Goal: Information Seeking & Learning: Learn about a topic

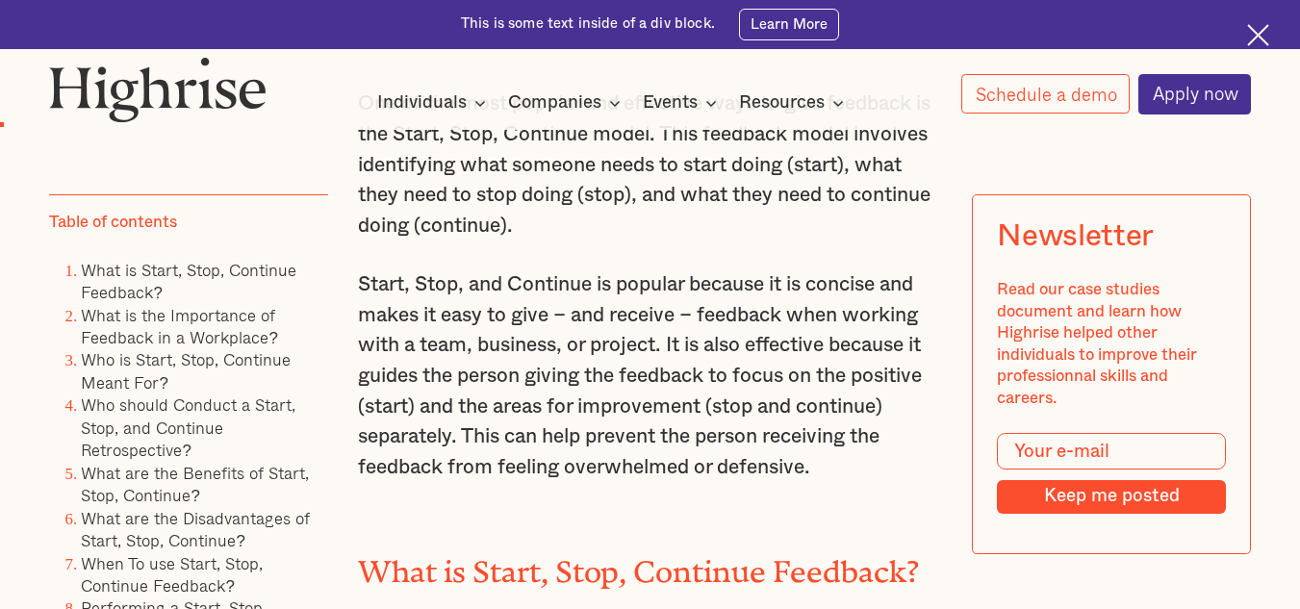
scroll to position [1269, 0]
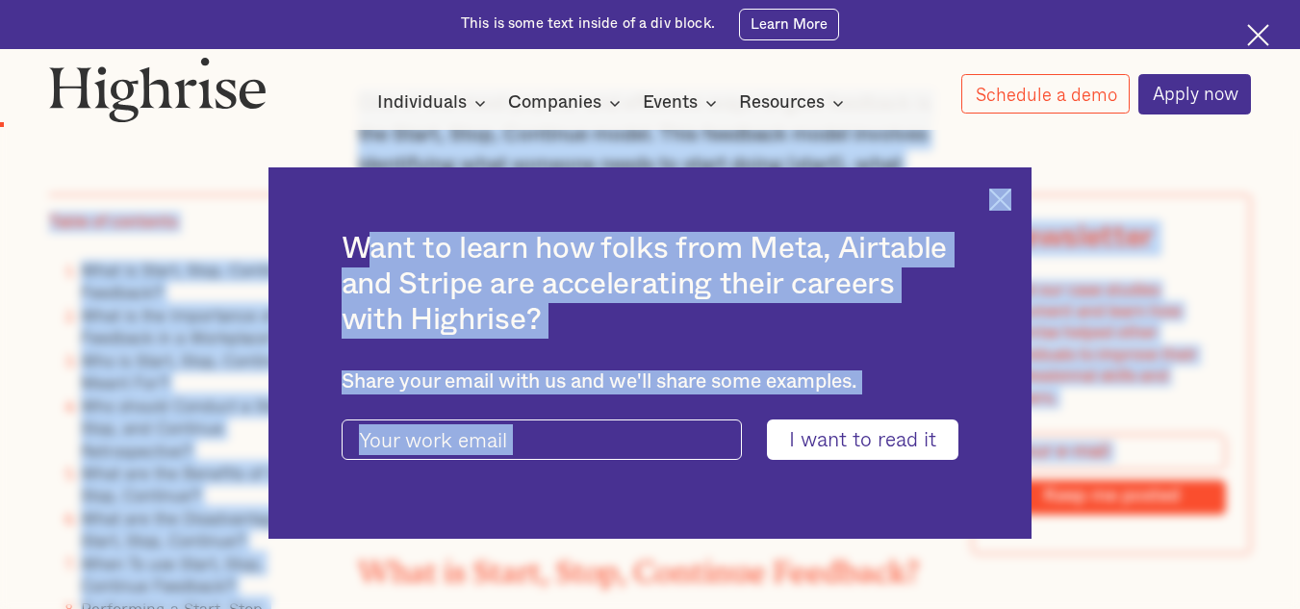
drag, startPoint x: 817, startPoint y: 488, endPoint x: 369, endPoint y: 238, distance: 513.5
click at [1011, 199] on img at bounding box center [1000, 200] width 22 height 22
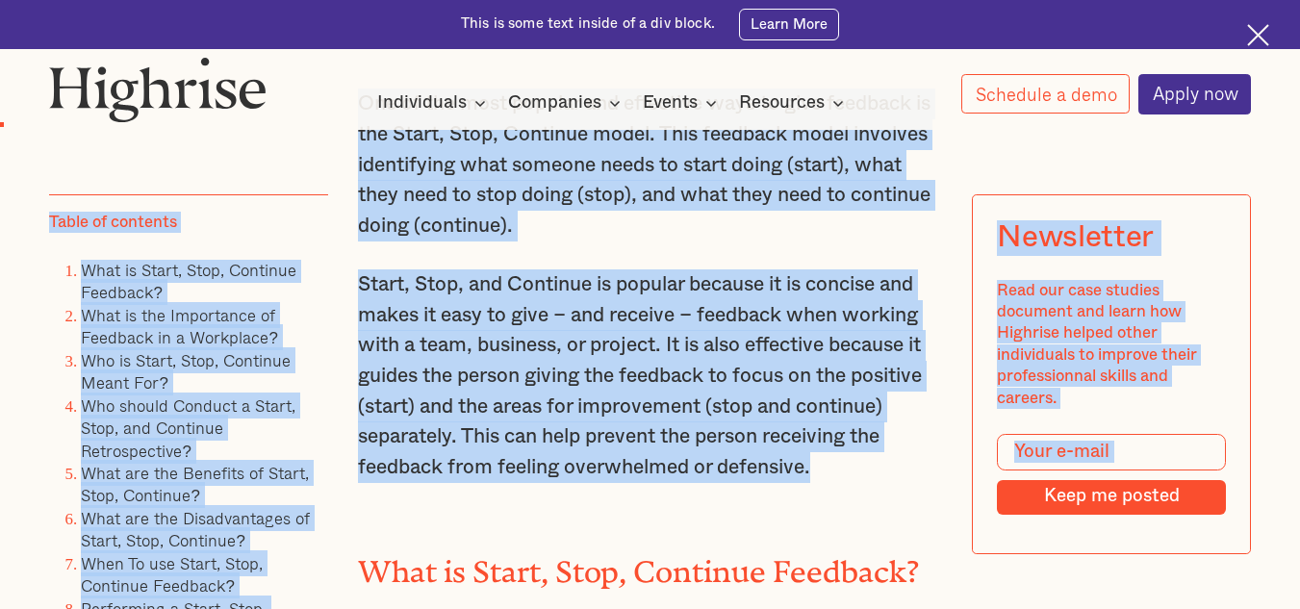
click at [860, 483] on p "Start, Stop, and Continue is popular because it is concise and makes it easy to…" at bounding box center [650, 376] width 584 height 214
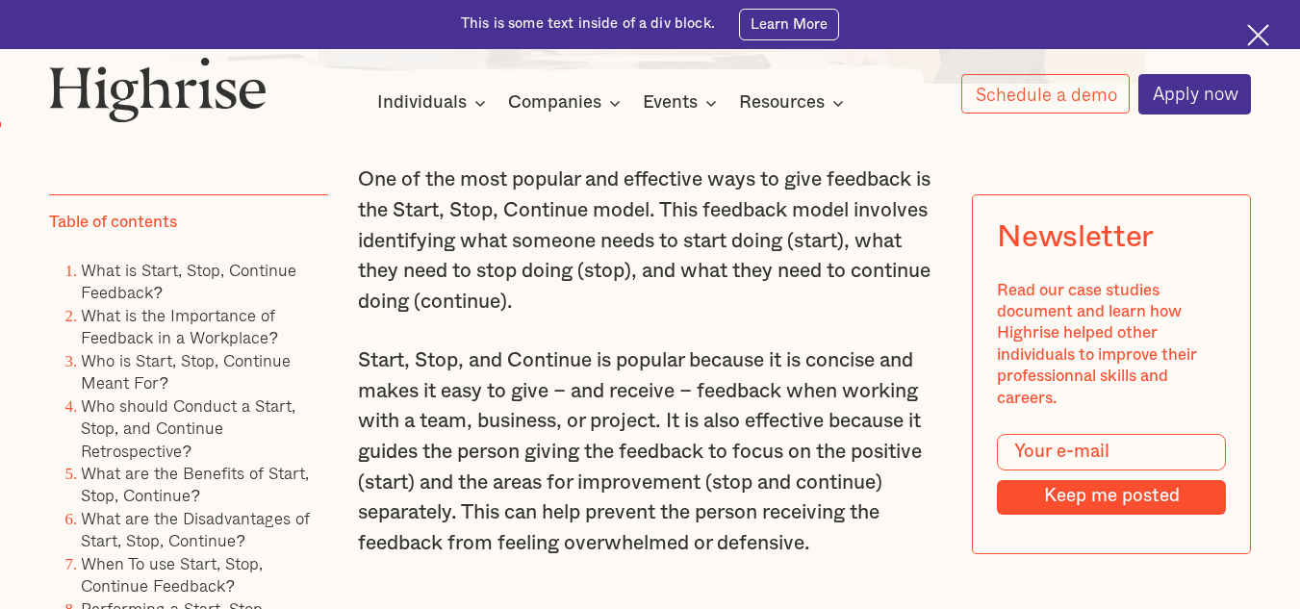
scroll to position [1192, 0]
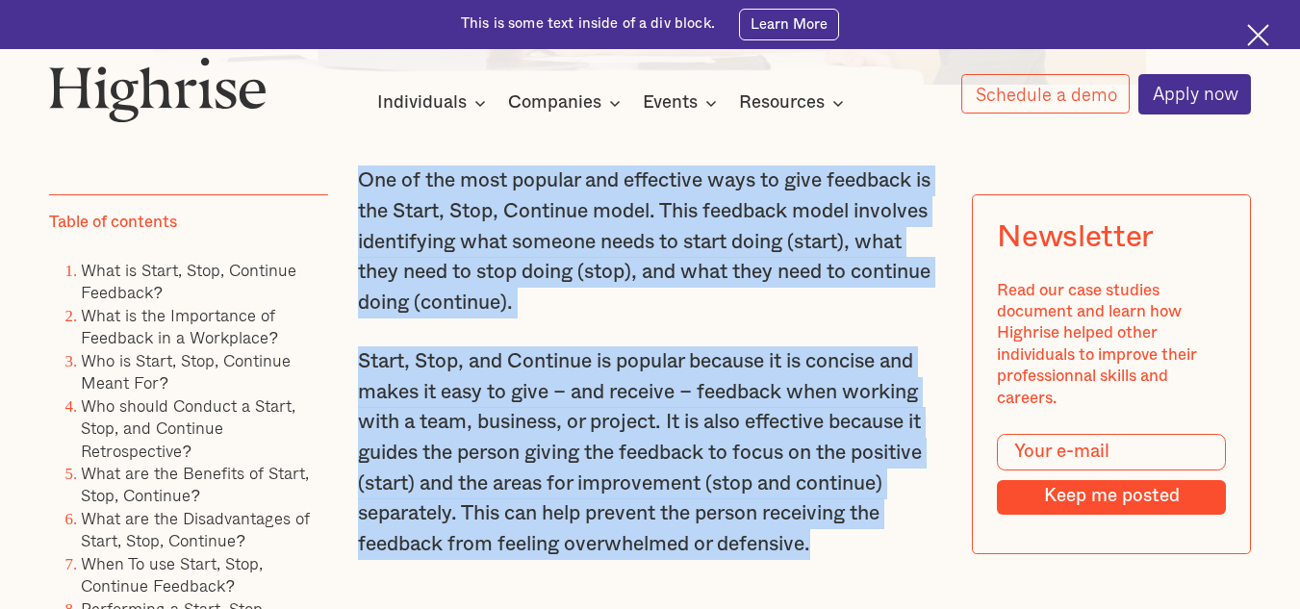
drag, startPoint x: 827, startPoint y: 567, endPoint x: 356, endPoint y: 202, distance: 595.3
copy div "One of the most popular and effective ways to give feedback is the Start, Stop,…"
click at [785, 268] on p "One of the most popular and effective ways to give feedback is the Start, Stop,…" at bounding box center [650, 242] width 584 height 152
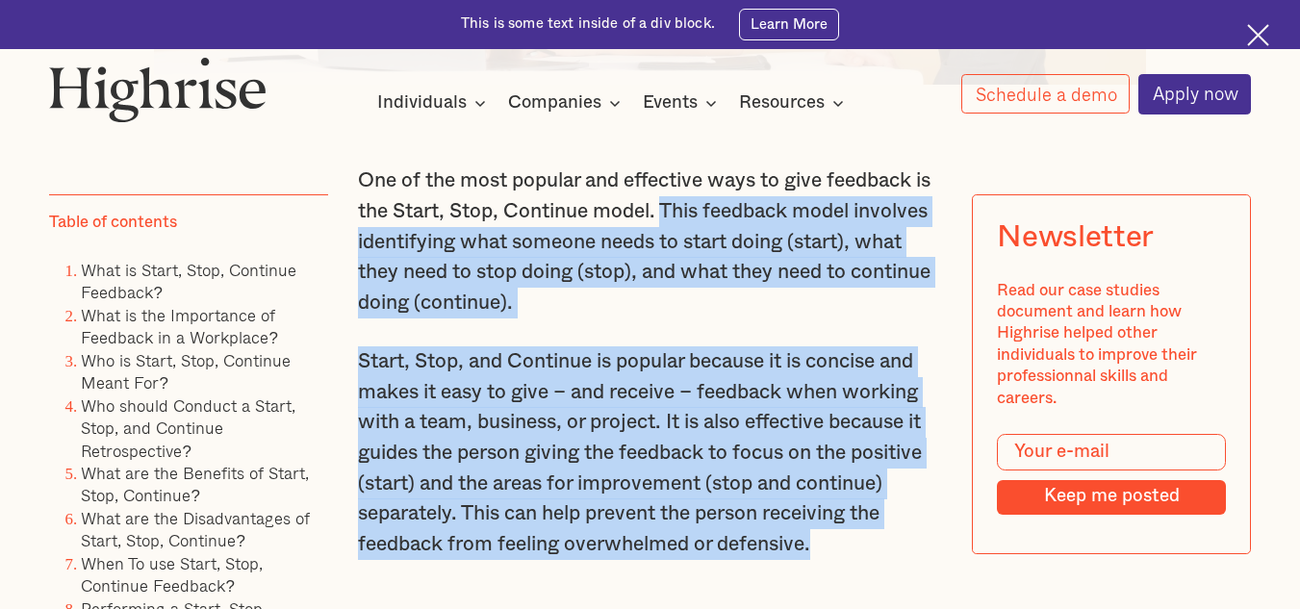
drag, startPoint x: 667, startPoint y: 220, endPoint x: 848, endPoint y: 555, distance: 380.6
copy div "This feedback model involves identifying what someone needs to start doing (sta…"
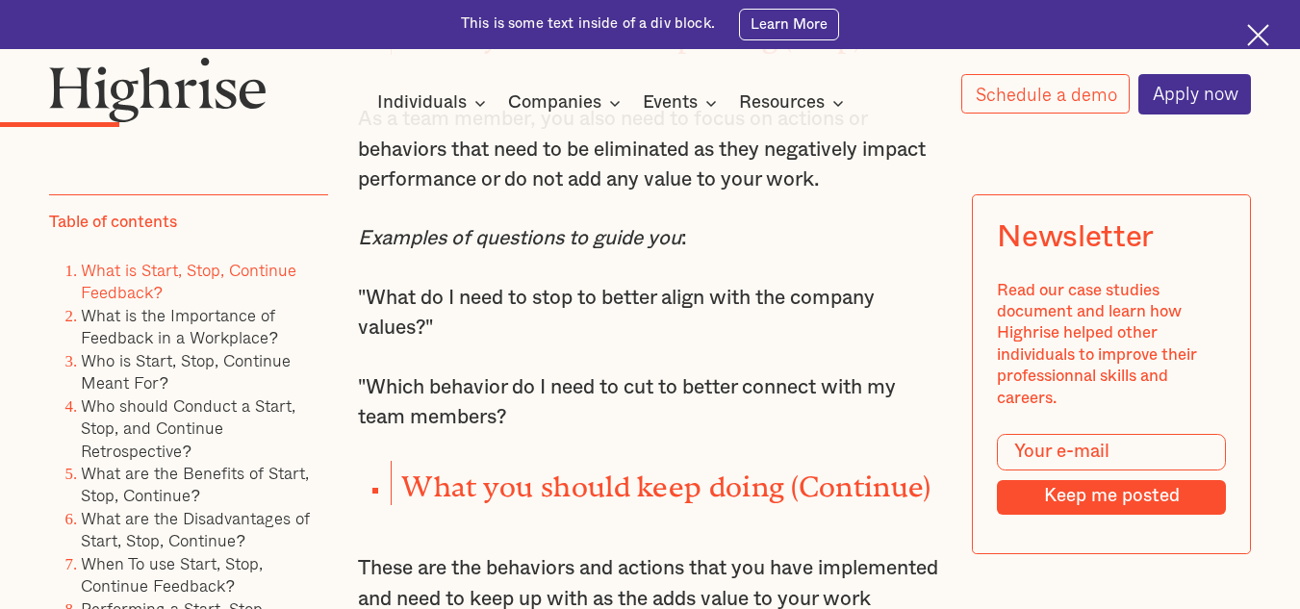
scroll to position [2616, 0]
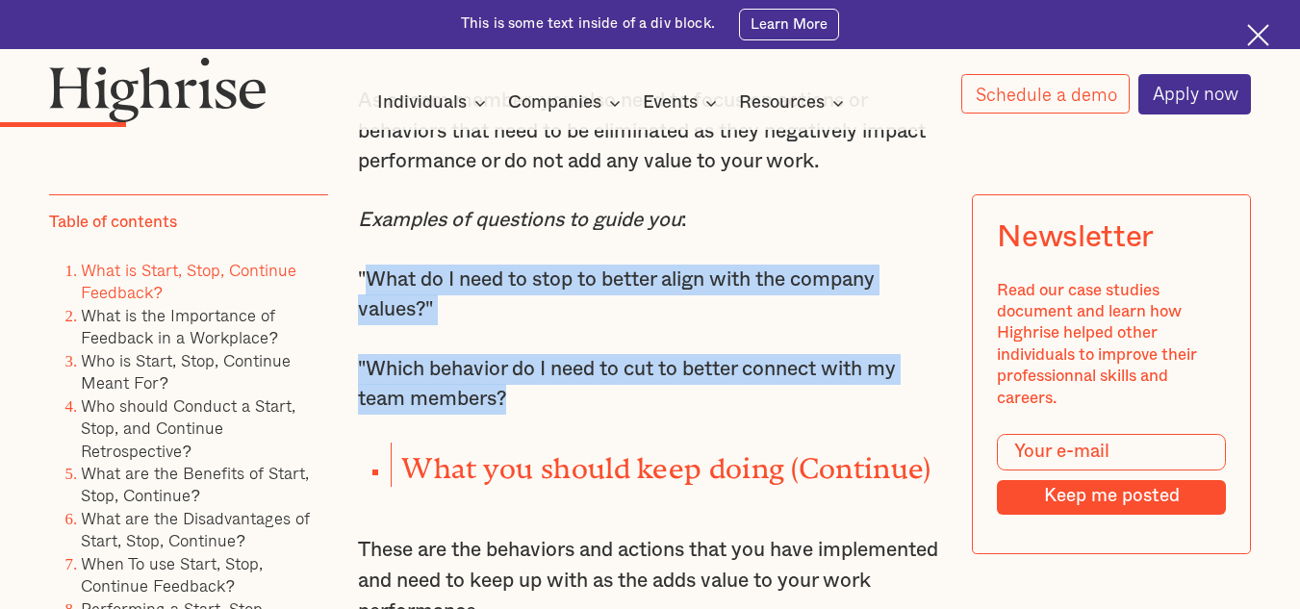
drag, startPoint x: 509, startPoint y: 424, endPoint x: 365, endPoint y: 308, distance: 185.4
click at [365, 308] on div "One of the most popular and effective ways to give feedback is the Start, Stop,…" at bounding box center [650, 161] width 584 height 2840
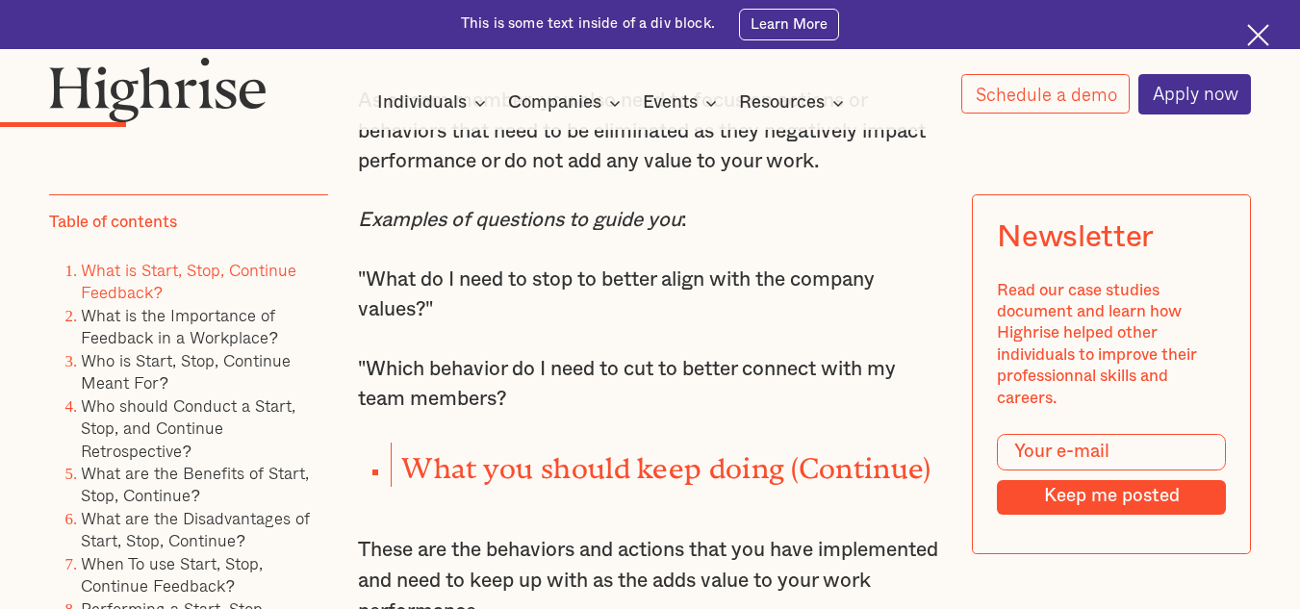
click at [750, 236] on p "Examples of questions to guide you :" at bounding box center [650, 220] width 584 height 31
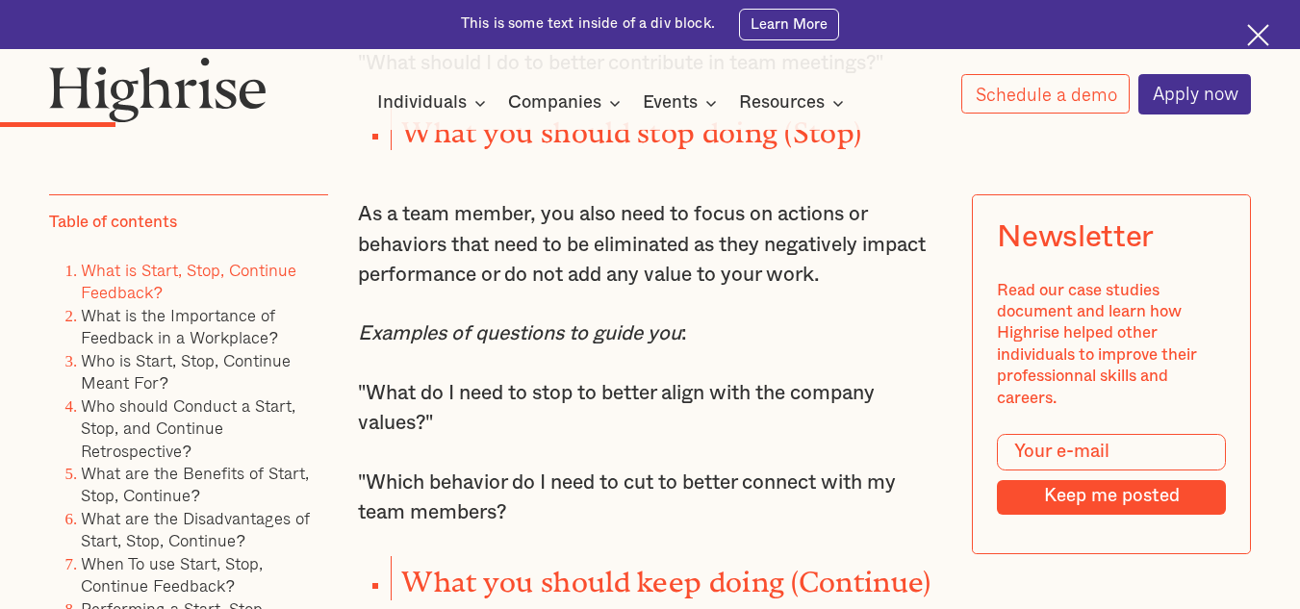
scroll to position [2501, 0]
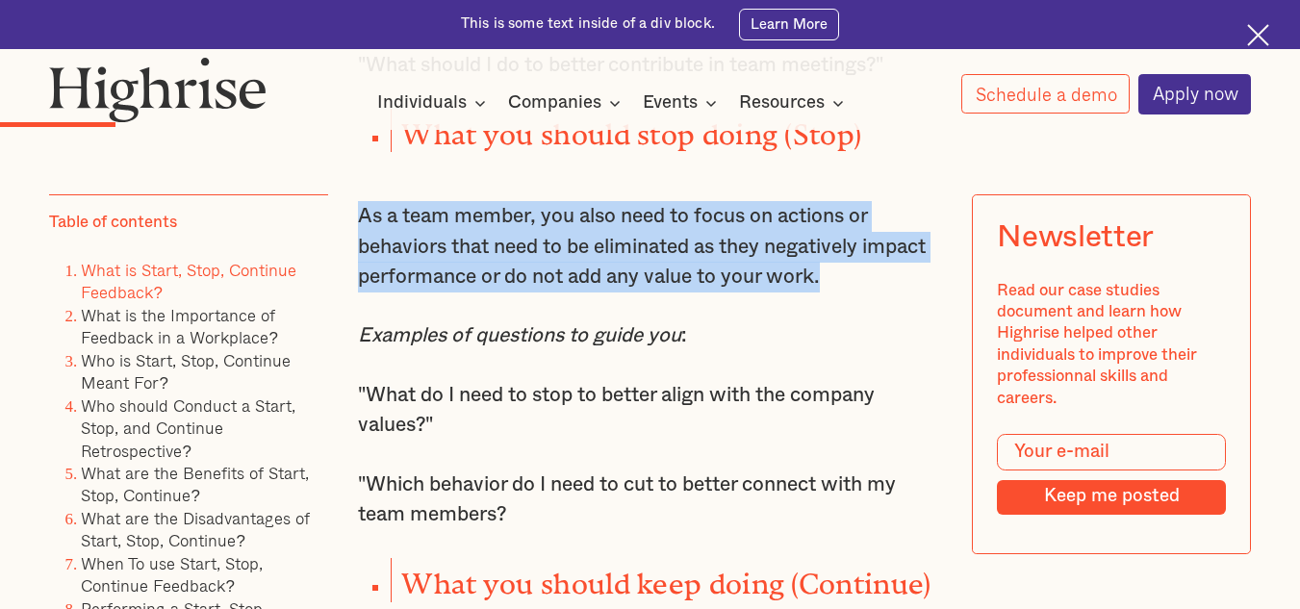
drag, startPoint x: 355, startPoint y: 228, endPoint x: 878, endPoint y: 306, distance: 528.3
click at [878, 293] on p "As a team member, you also need to focus on actions or behaviors that need to b…" at bounding box center [650, 246] width 584 height 91
copy p "As a team member, you also need to focus on actions or behaviors that need to b…"
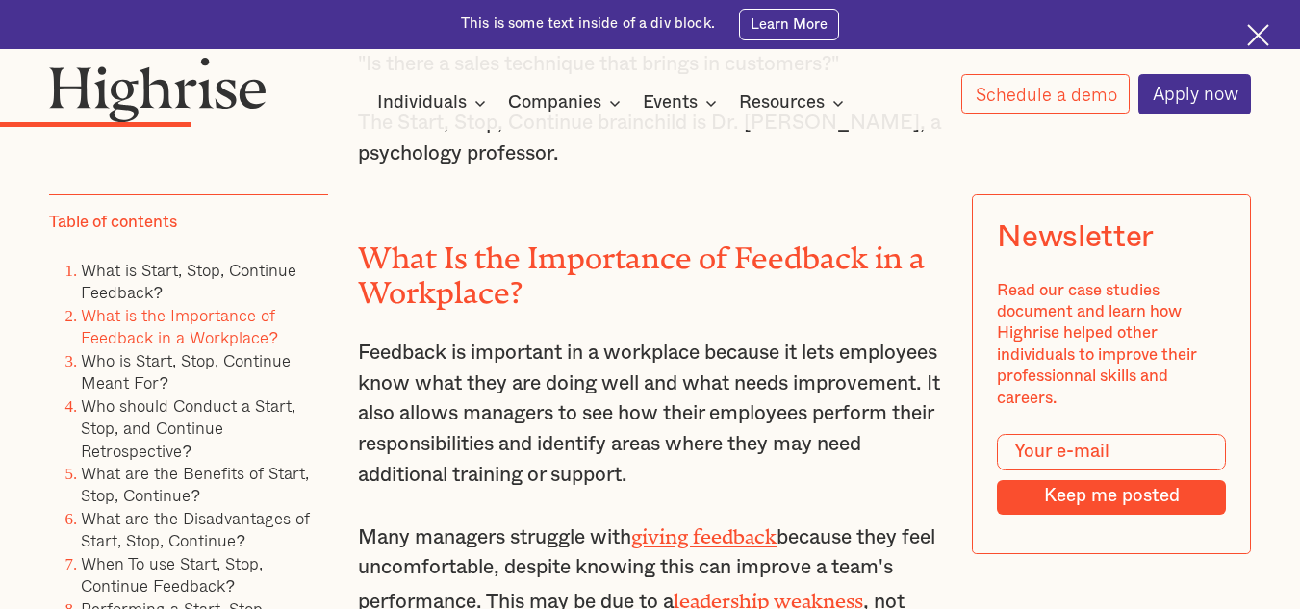
scroll to position [3348, 0]
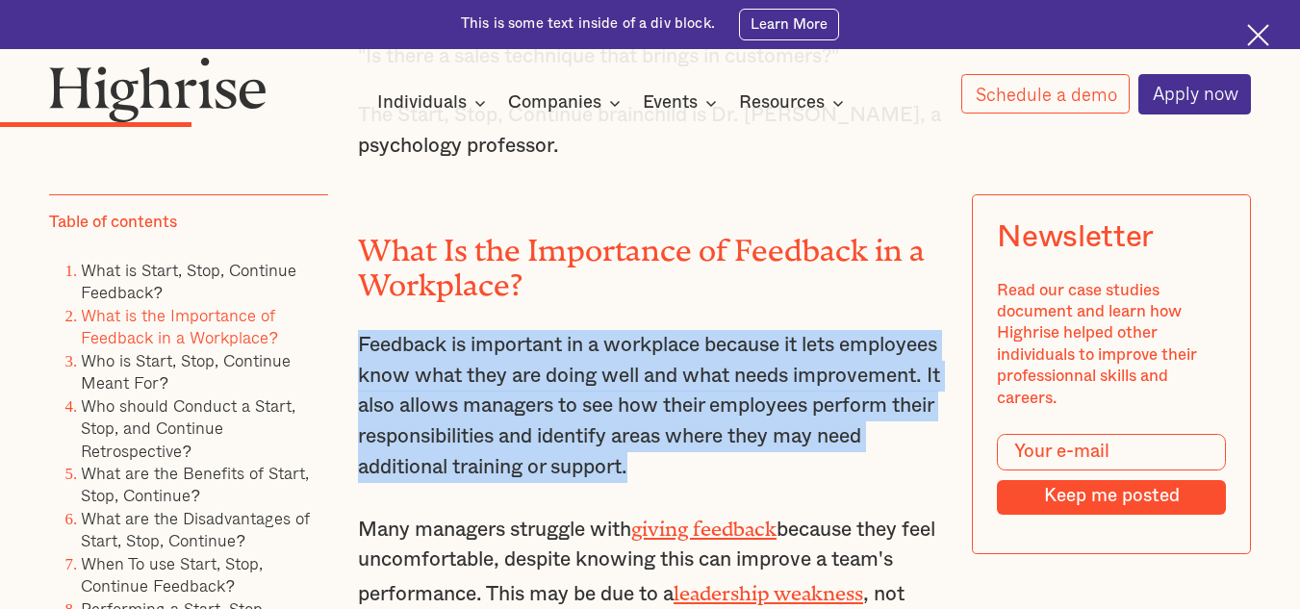
drag, startPoint x: 870, startPoint y: 484, endPoint x: 357, endPoint y: 349, distance: 530.3
click at [358, 349] on p "Feedback is important in a workplace because it lets employees know what they a…" at bounding box center [650, 406] width 584 height 152
copy p "Feedback is important in a workplace because it lets employees know what they a…"
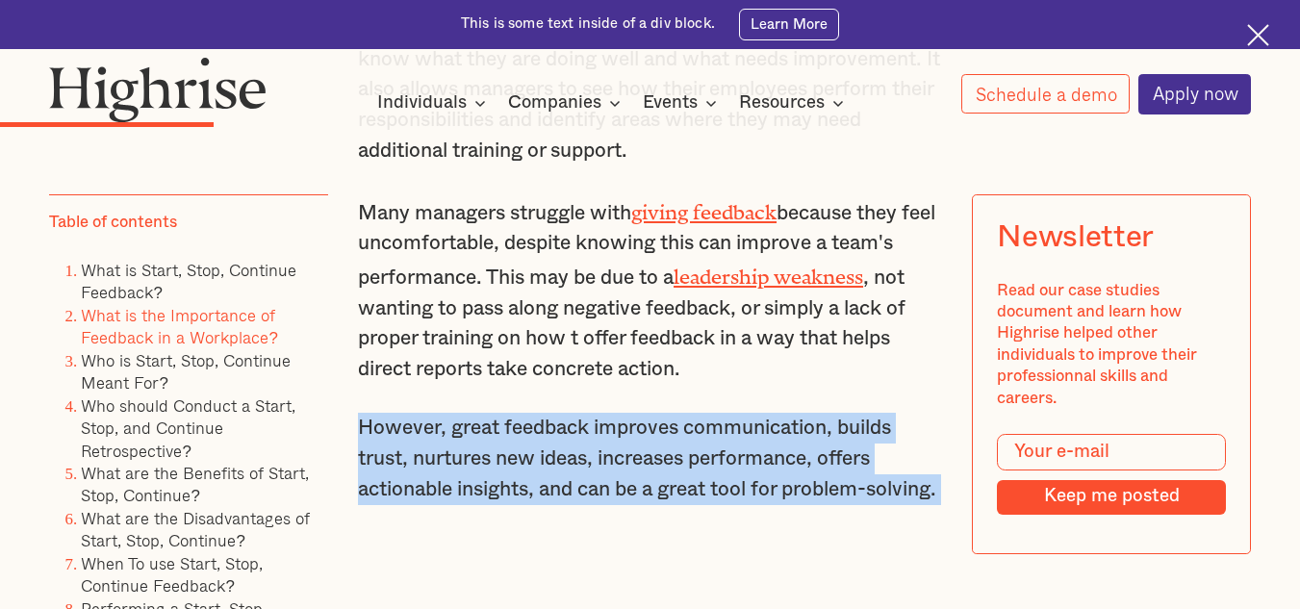
scroll to position [3723, 0]
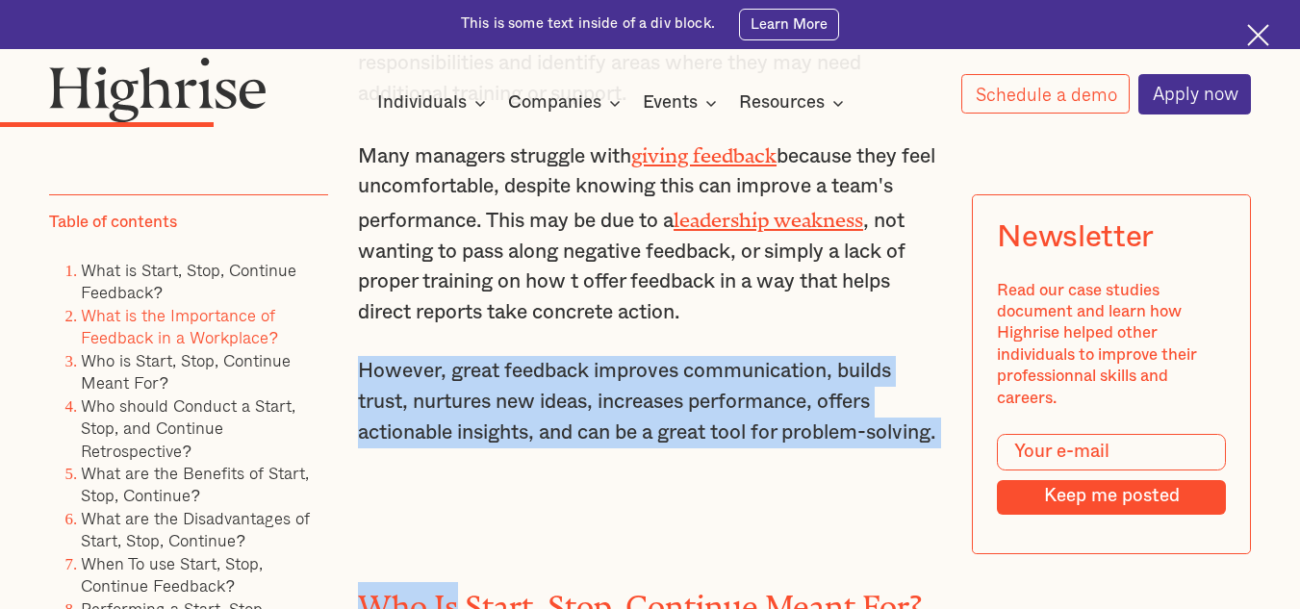
drag, startPoint x: 356, startPoint y: 493, endPoint x: 456, endPoint y: 598, distance: 145.0
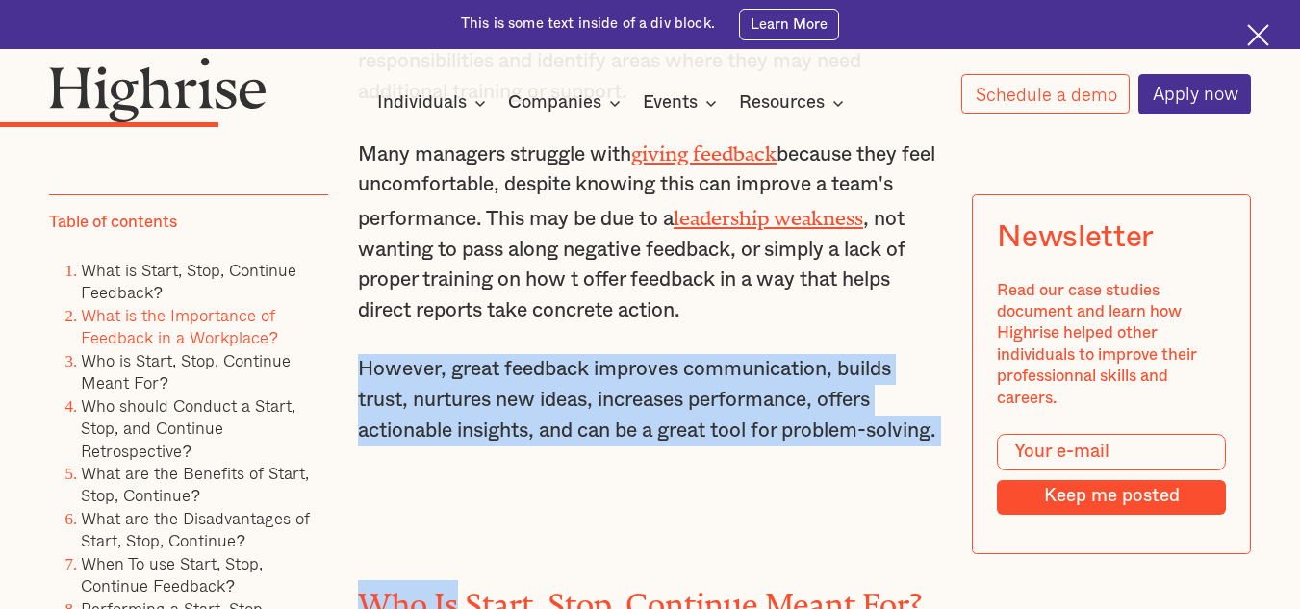
copy div "However, great feedback improves communication, builds trust, nurtures new idea…"
